Goal: Task Accomplishment & Management: Use online tool/utility

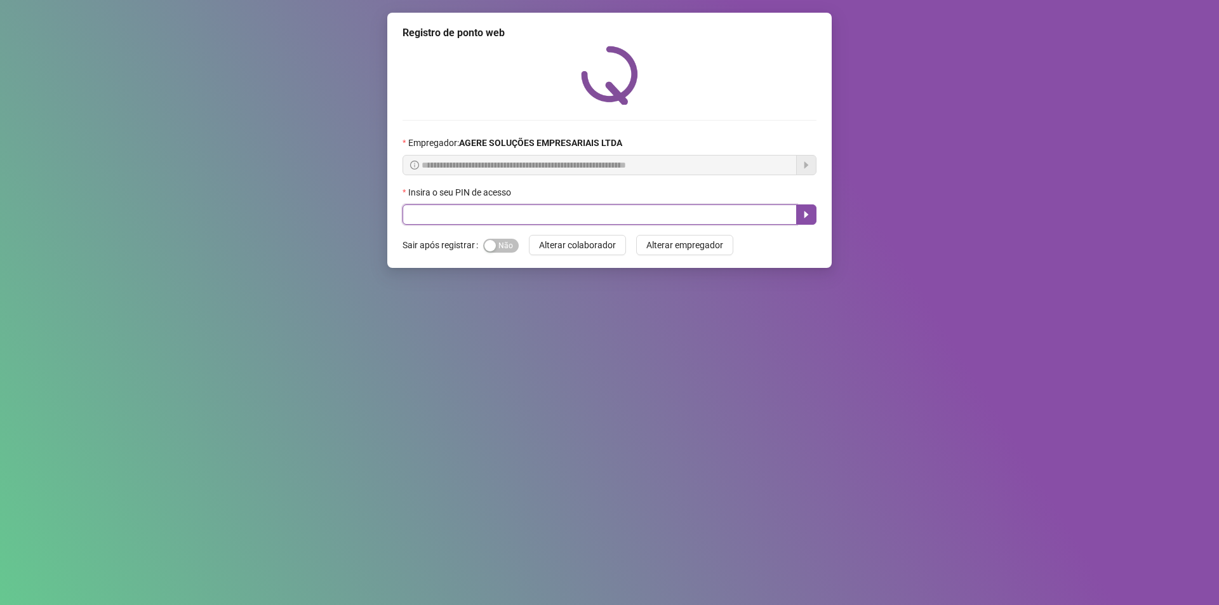
click at [440, 218] on input "text" at bounding box center [600, 214] width 394 height 20
type input "*****"
click at [807, 210] on icon "caret-right" at bounding box center [806, 215] width 10 height 10
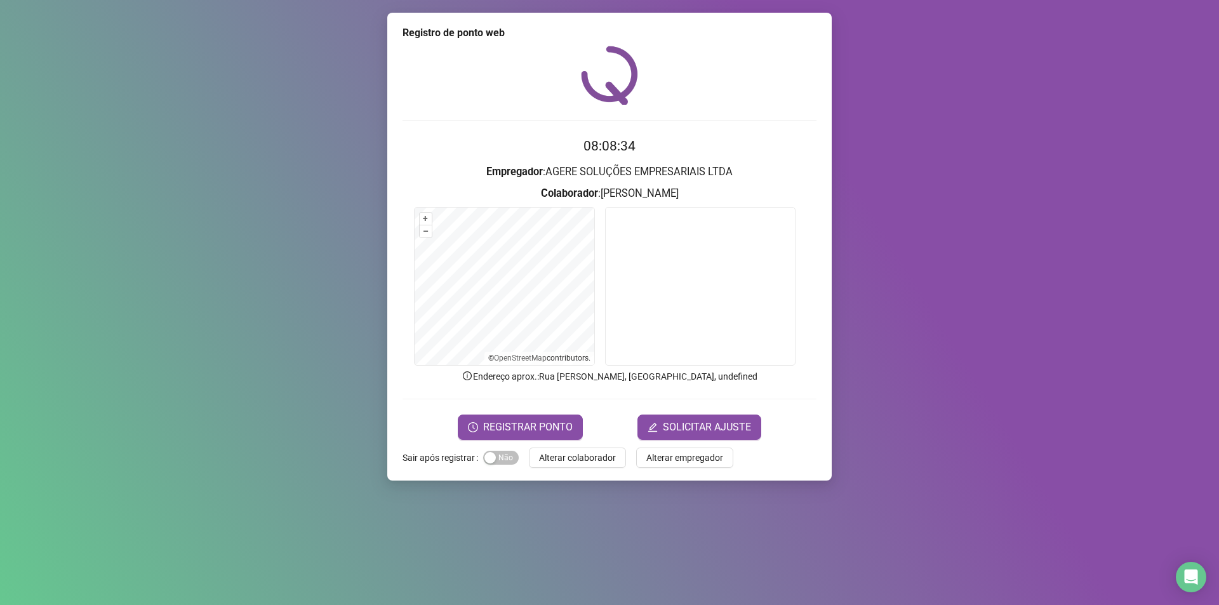
click at [695, 175] on h3 "Empregador : AGERE SOLUÇÕES EMPRESARIAIS LTDA" at bounding box center [610, 172] width 414 height 17
click at [505, 427] on span "REGISTRAR PONTO" at bounding box center [528, 427] width 90 height 15
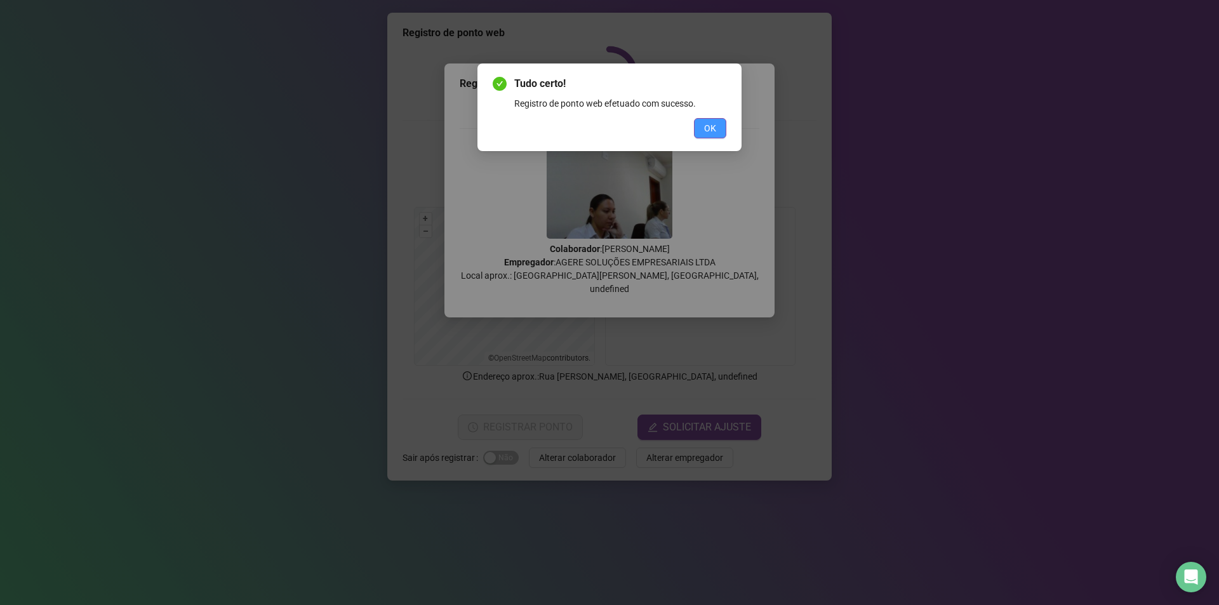
click at [716, 130] on button "OK" at bounding box center [710, 128] width 32 height 20
